Goal: Obtain resource: Download file/media

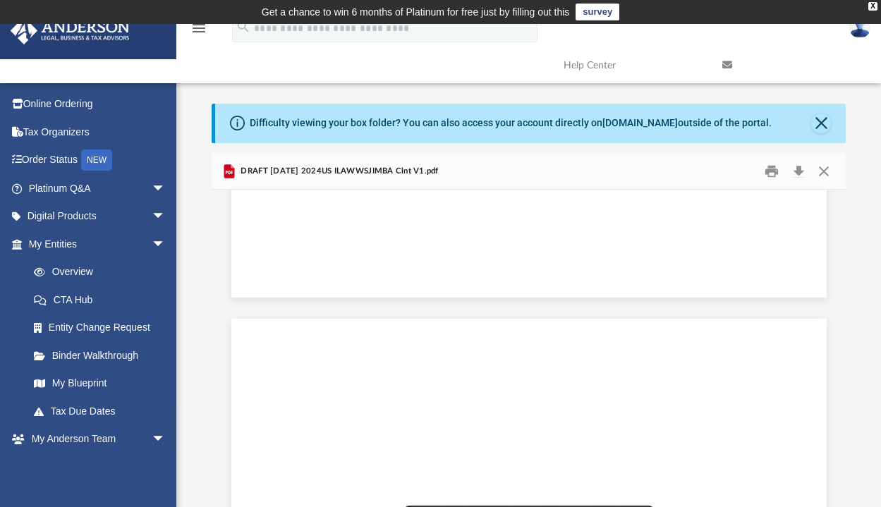
scroll to position [25326, 0]
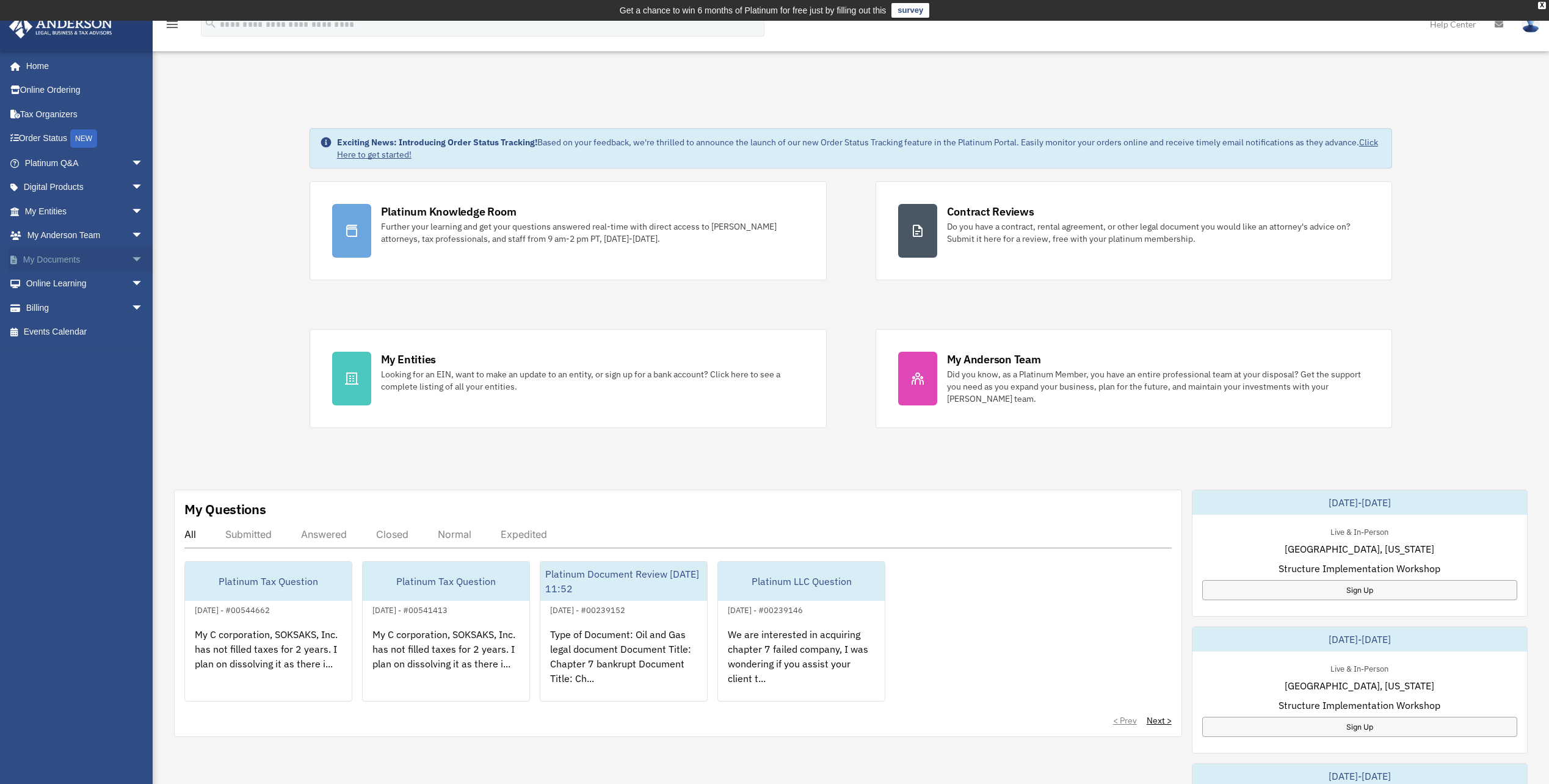
click at [44, 256] on link "My Documents arrow_drop_down" at bounding box center [85, 260] width 153 height 24
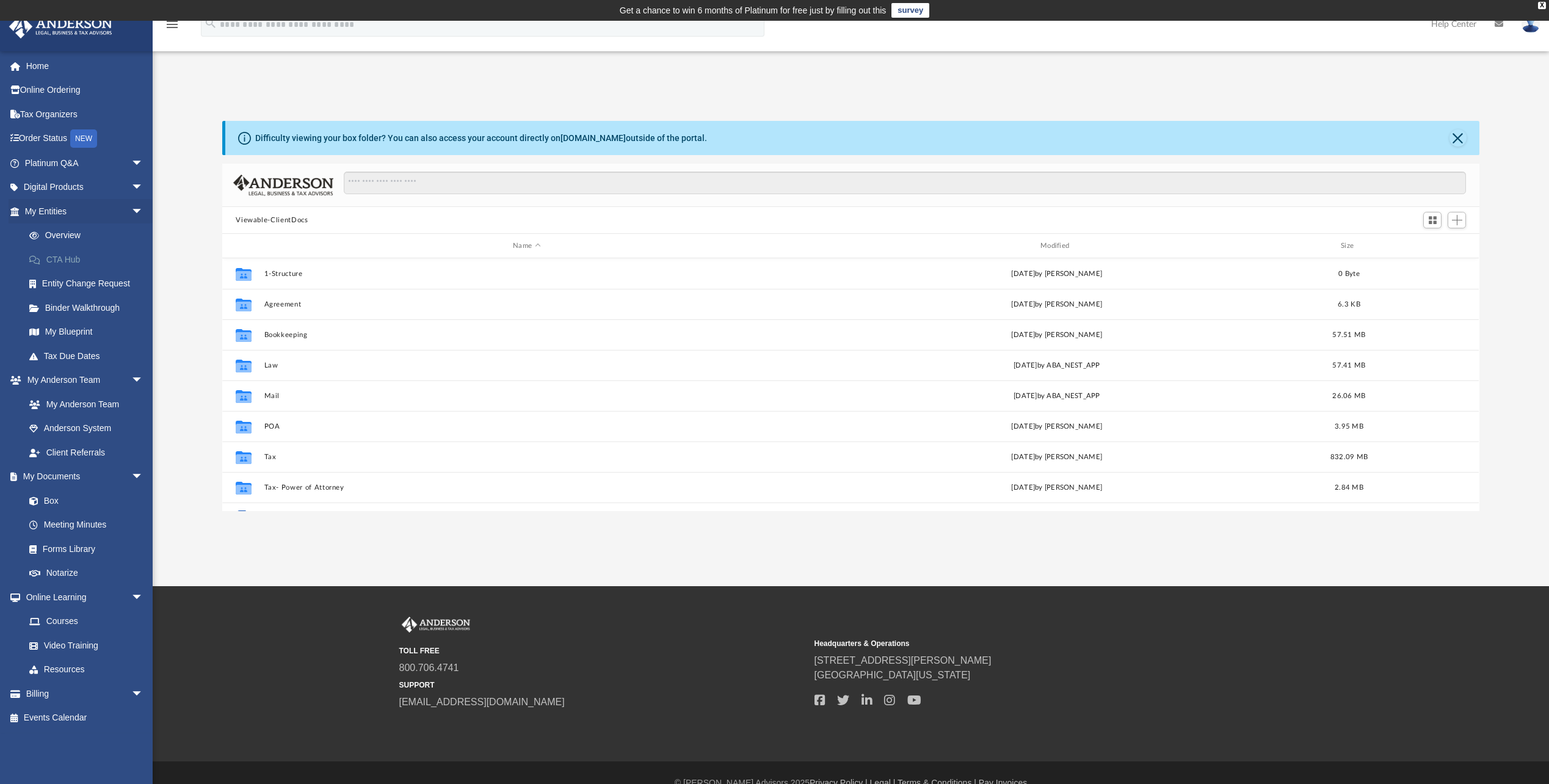
scroll to position [268, 1249]
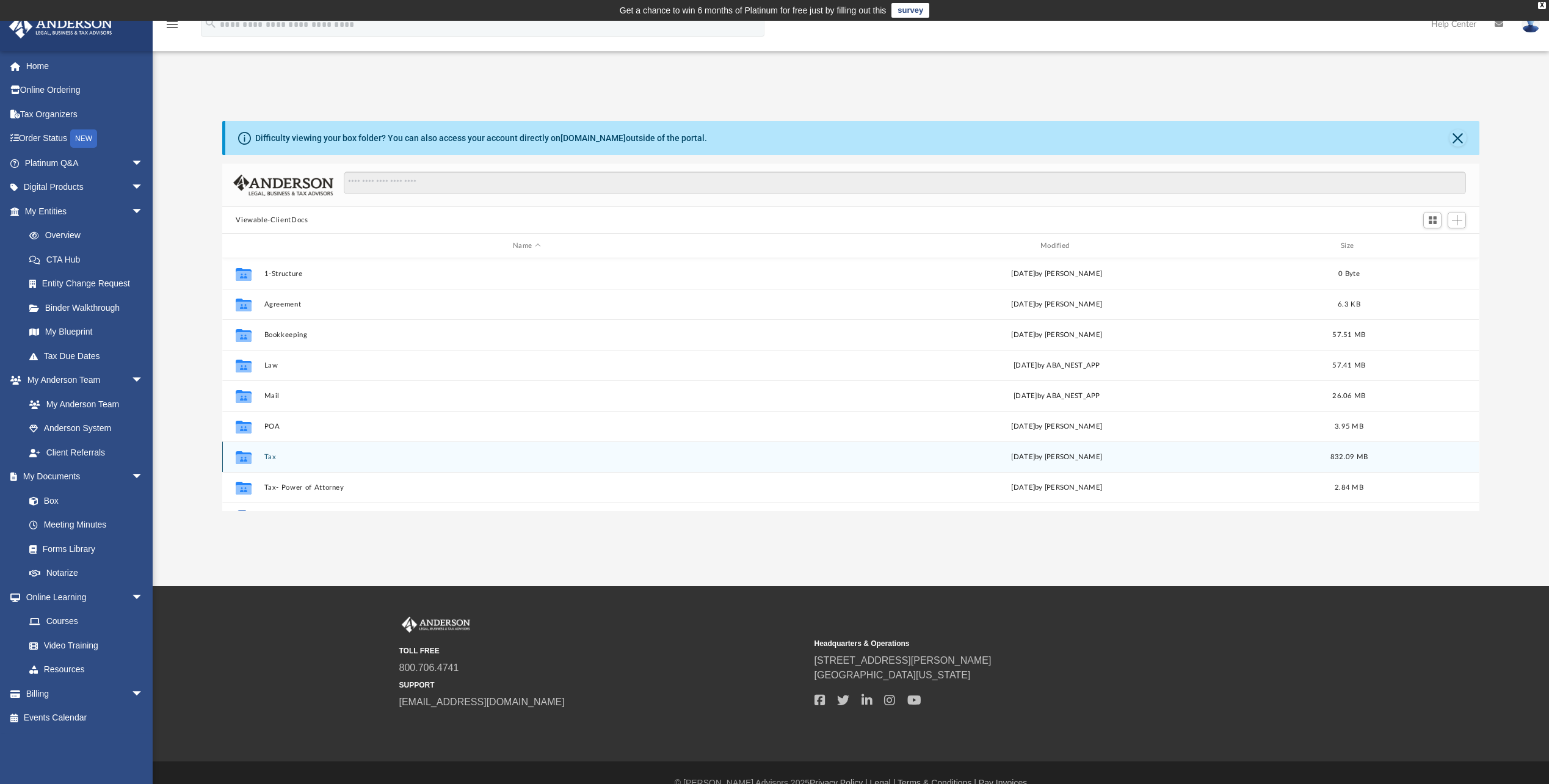
click at [274, 458] on button "Tax" at bounding box center [526, 456] width 526 height 8
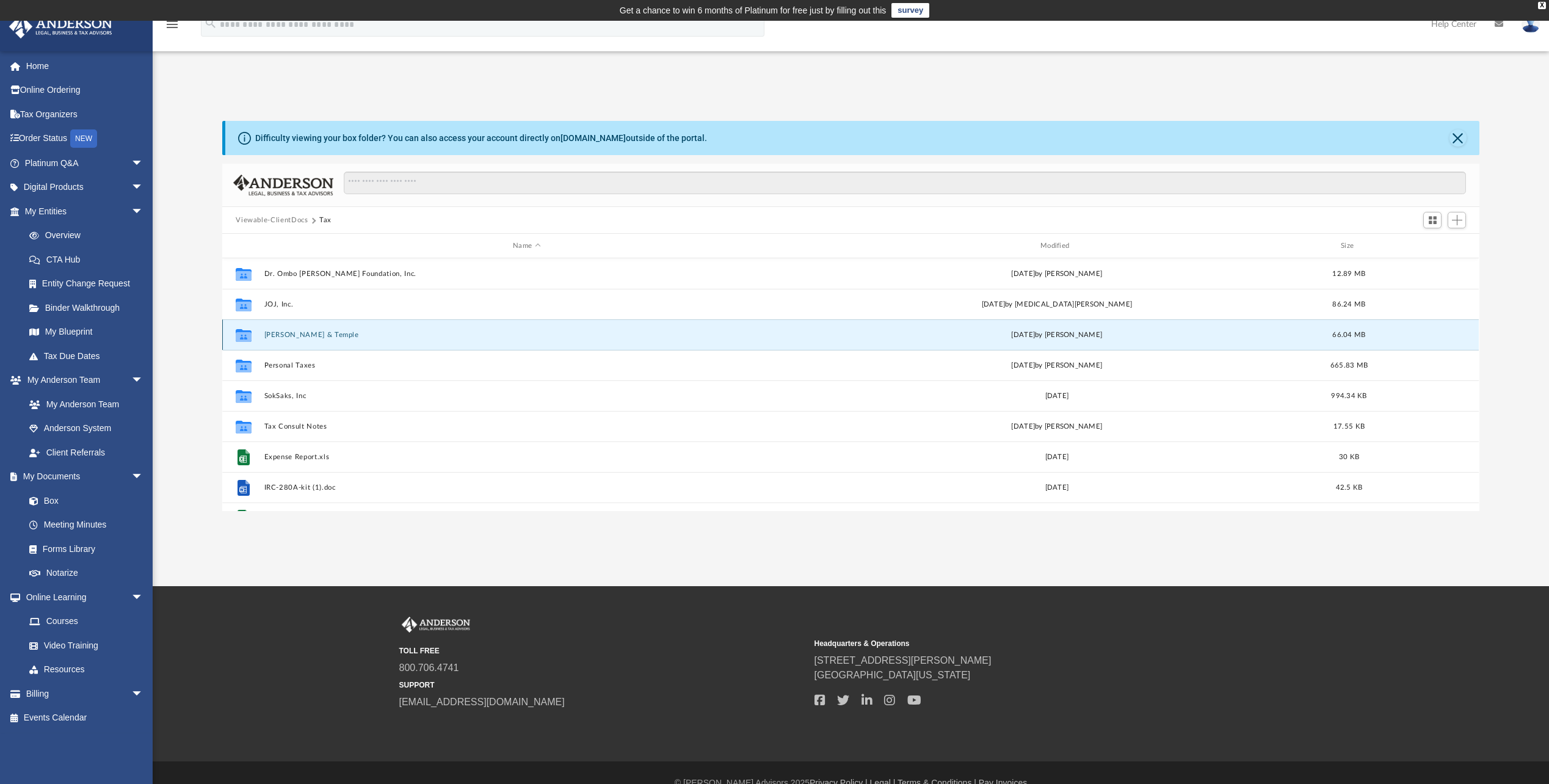
click at [291, 332] on button "[PERSON_NAME] & Temple" at bounding box center [526, 334] width 526 height 8
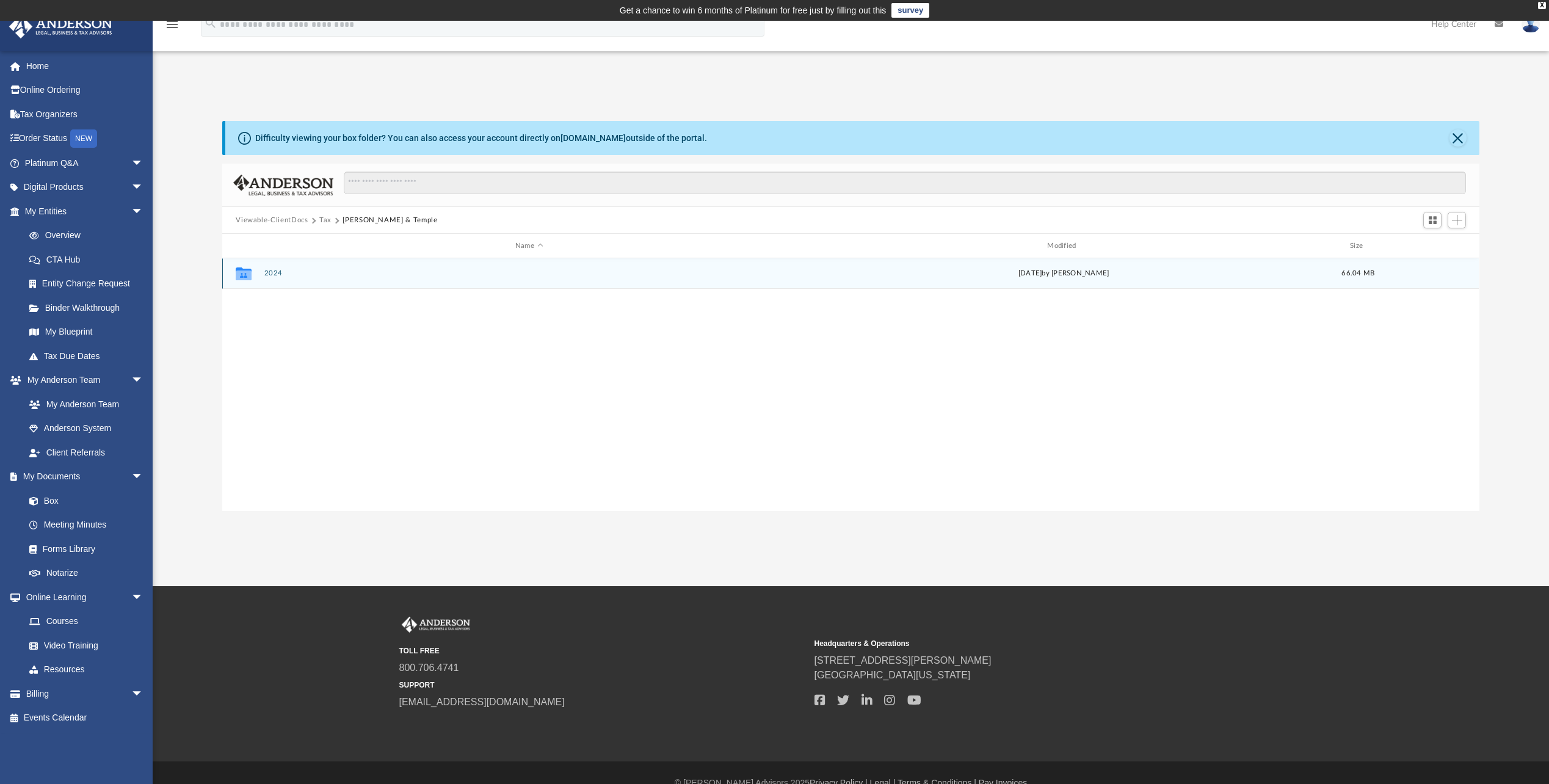
click at [564, 273] on button "2024" at bounding box center [528, 273] width 529 height 8
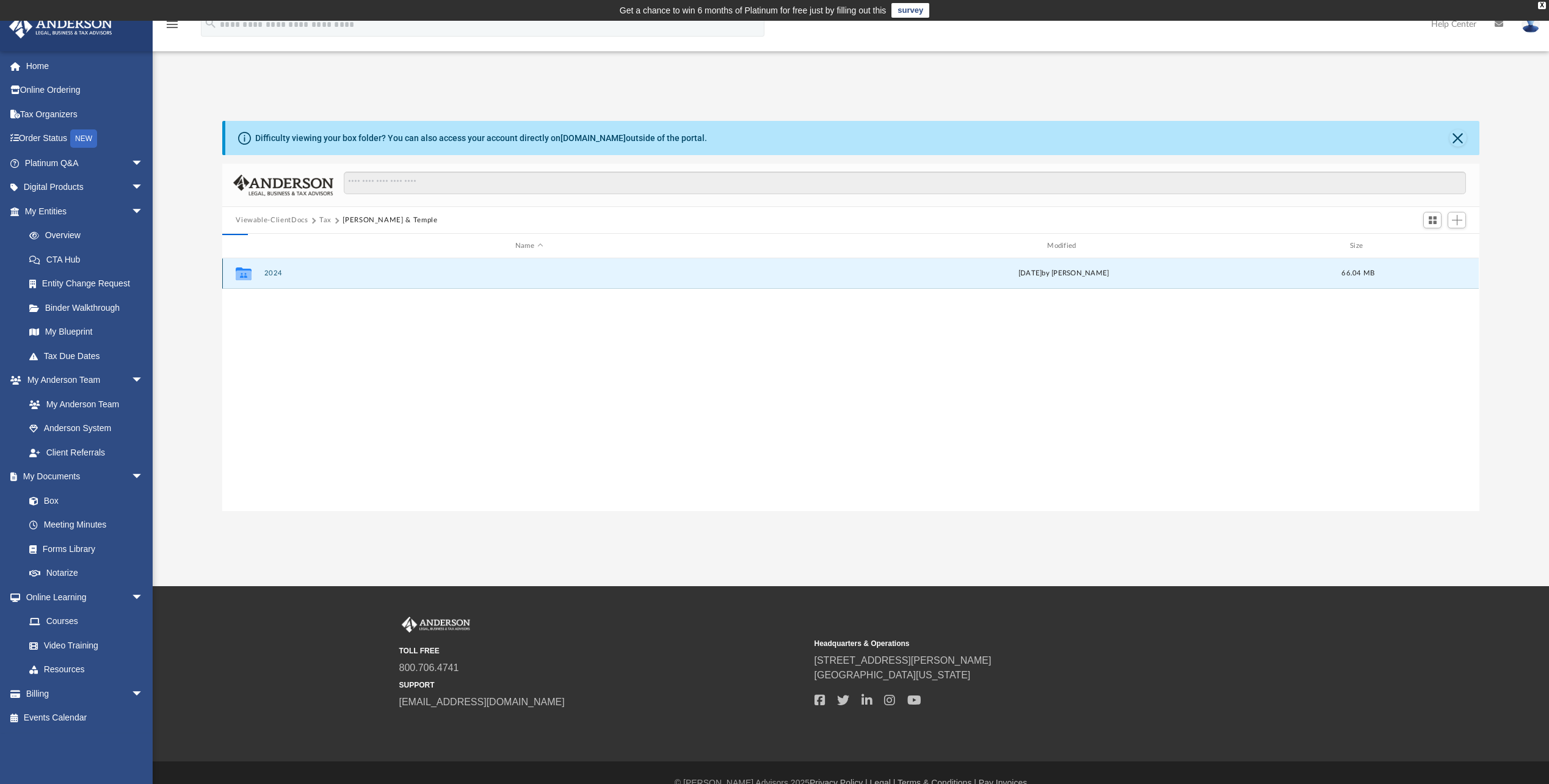
click at [566, 273] on button "2024" at bounding box center [528, 273] width 529 height 8
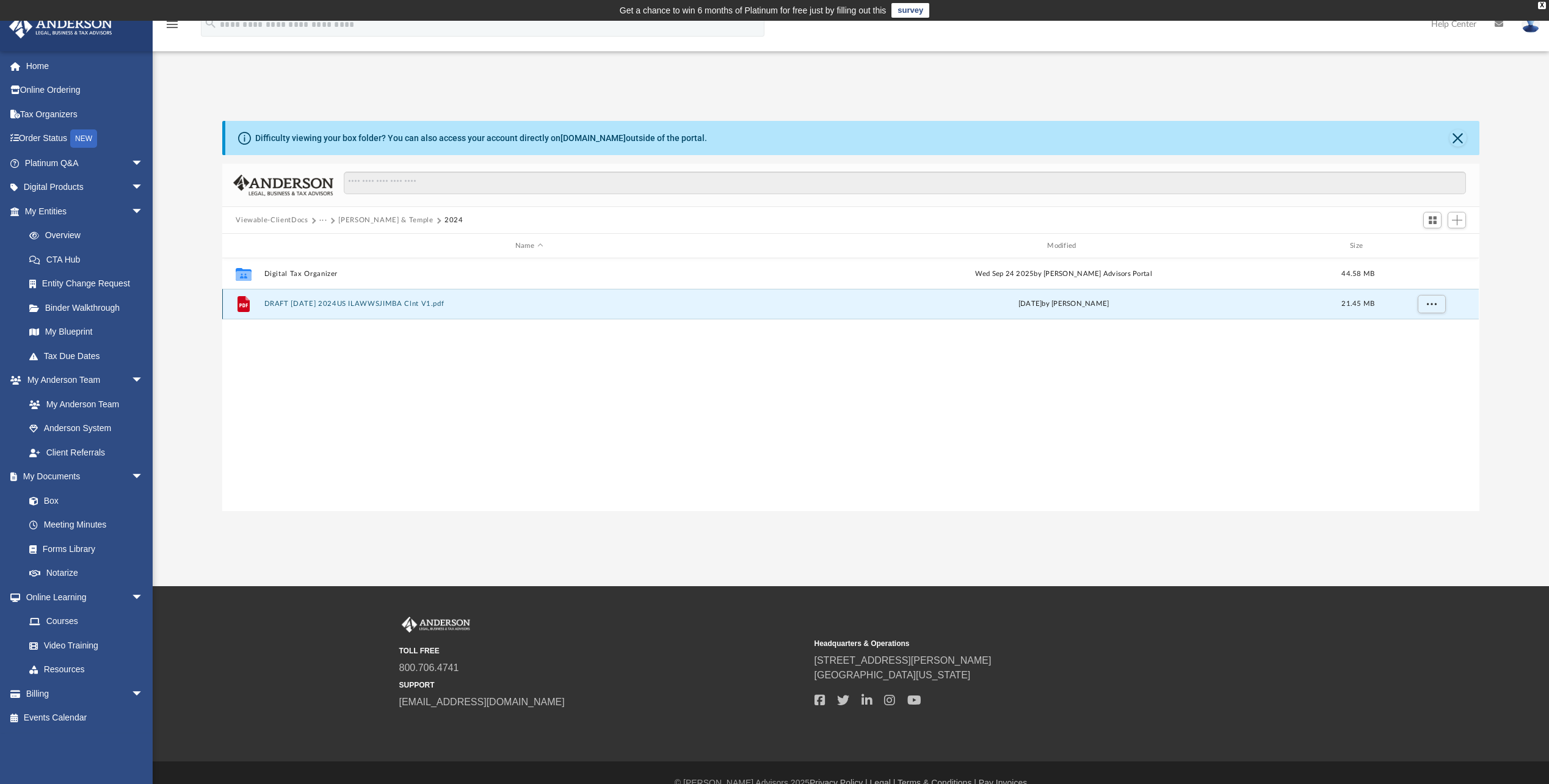
click at [397, 304] on button "DRAFT [DATE] 2024US ILAWWSJIMBA Clnt V1.pdf" at bounding box center [528, 303] width 529 height 8
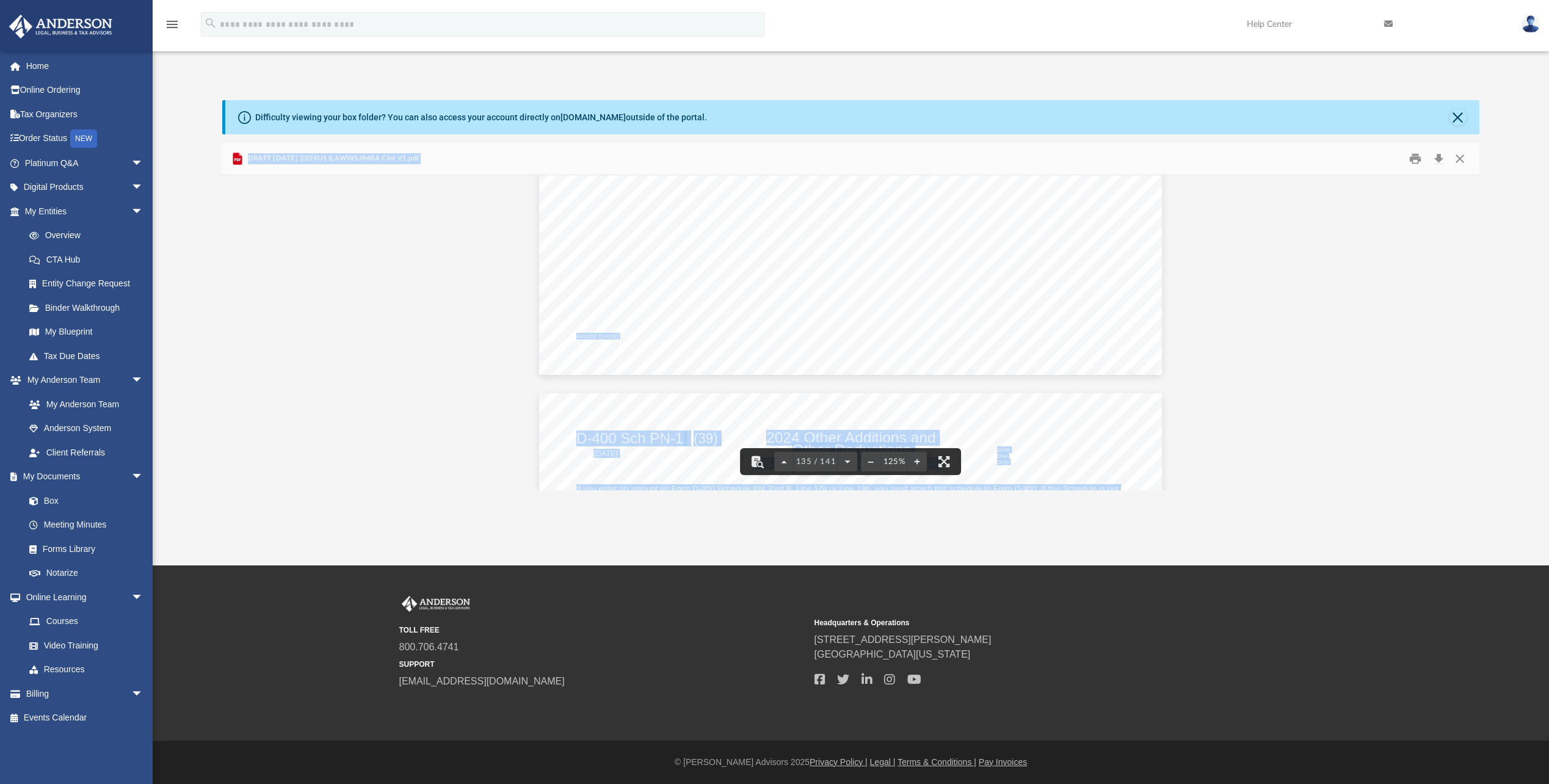
scroll to position [111070, 0]
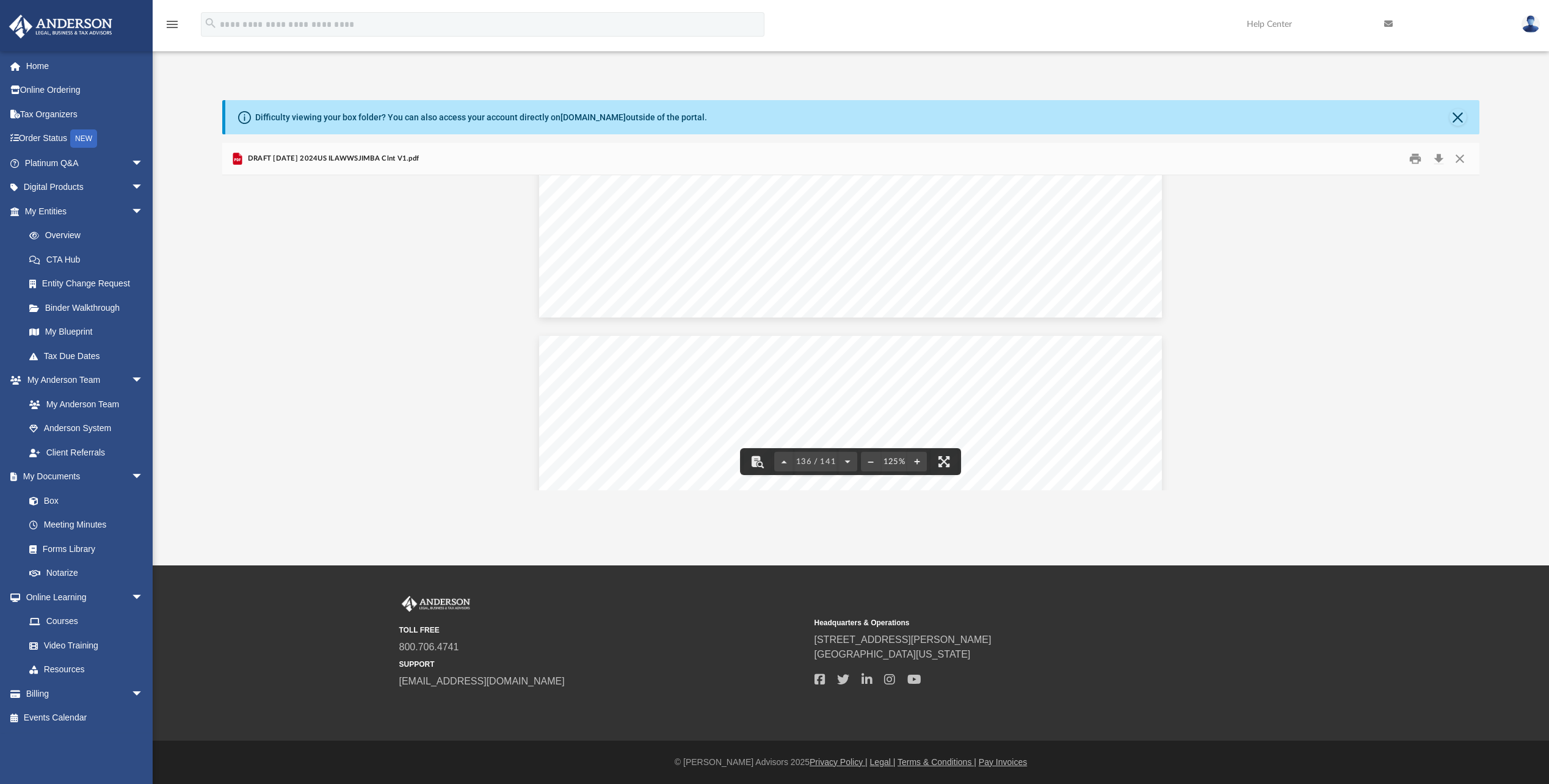
click at [1478, 477] on div "Difficulty viewing your box folder? You can also access your account directly o…" at bounding box center [850, 295] width 1397 height 390
